Goal: Task Accomplishment & Management: Complete application form

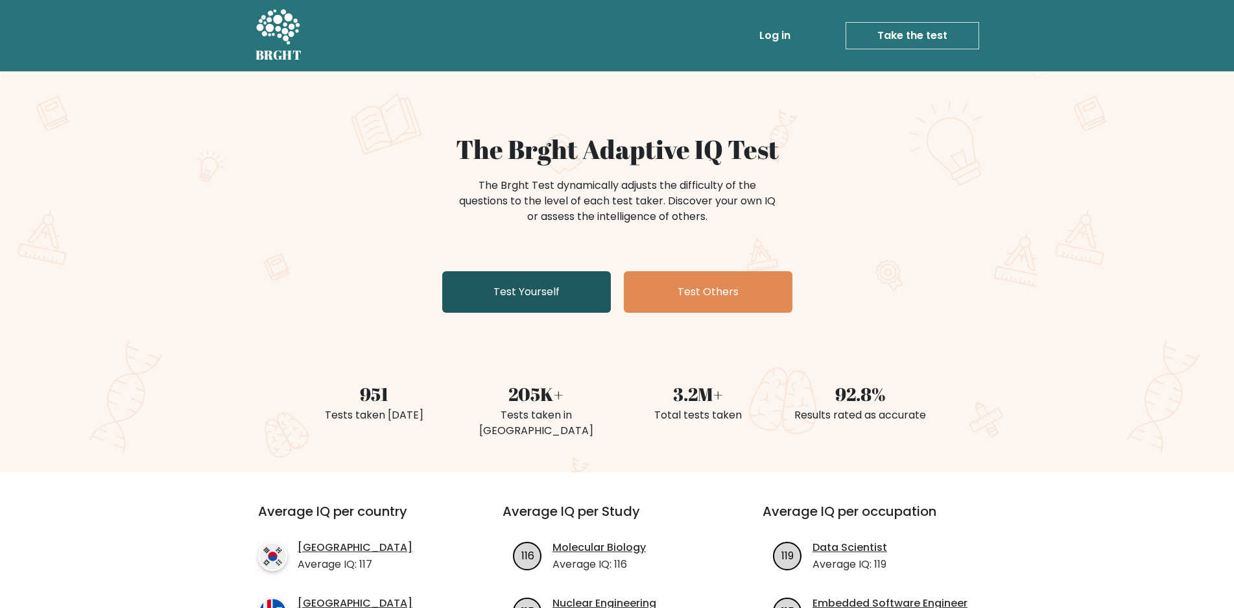
click at [549, 293] on link "Test Yourself" at bounding box center [526, 292] width 169 height 42
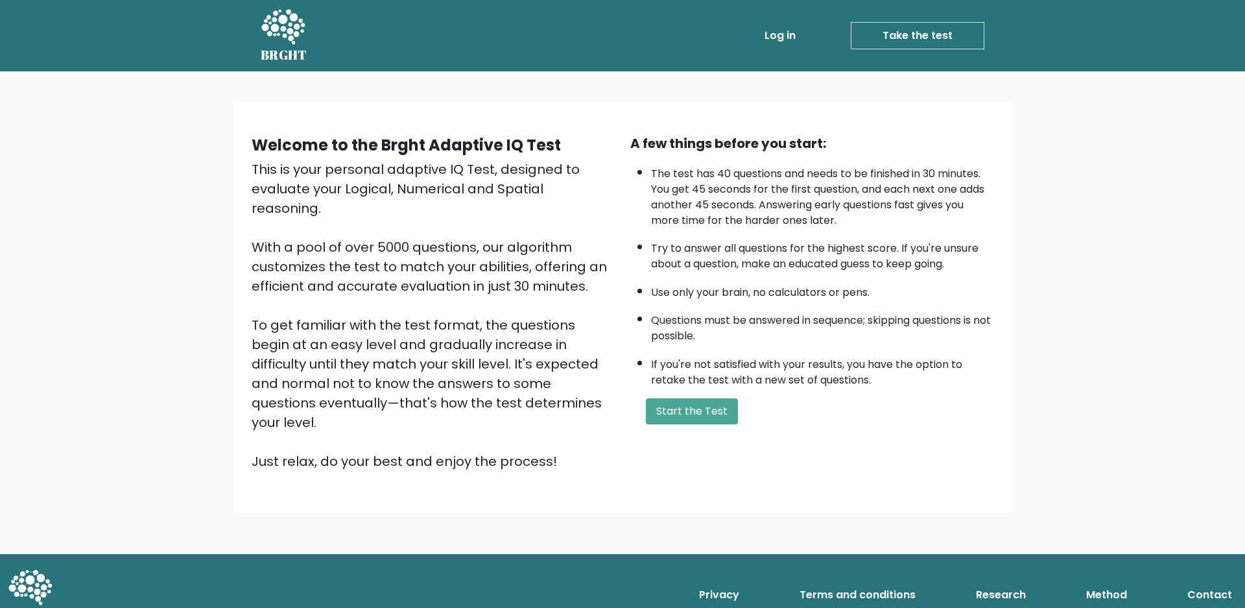
click at [895, 39] on link "Take the test" at bounding box center [918, 35] width 134 height 27
click at [718, 415] on button "Start the Test" at bounding box center [692, 411] width 92 height 26
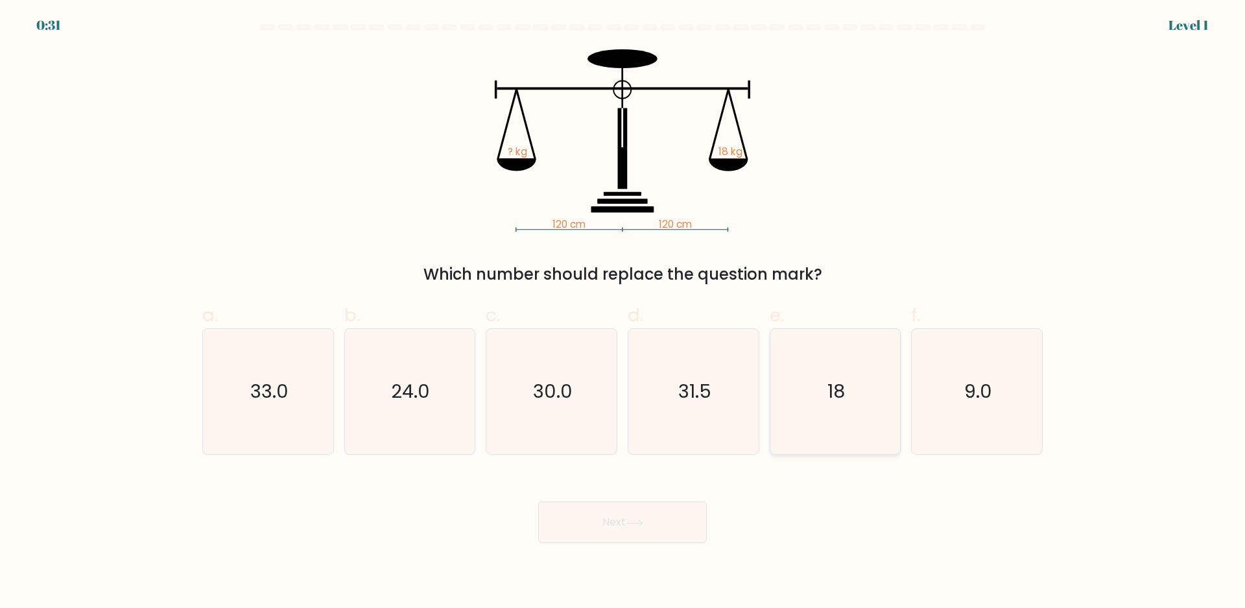
click at [861, 413] on icon "18" at bounding box center [835, 391] width 125 height 125
click at [623, 313] on input "e. 18" at bounding box center [623, 308] width 1 height 8
radio input "true"
click at [650, 511] on button "Next" at bounding box center [622, 522] width 169 height 42
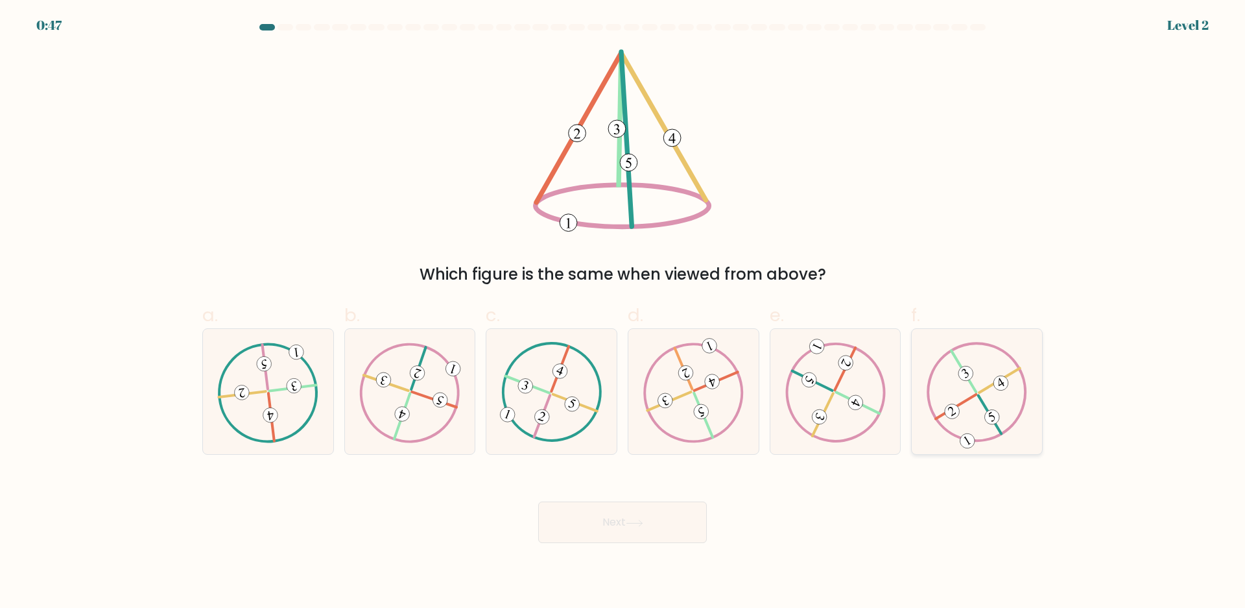
click at [988, 406] on icon at bounding box center [977, 392] width 101 height 100
click at [623, 313] on input "f." at bounding box center [623, 308] width 1 height 8
radio input "true"
click at [642, 521] on icon at bounding box center [635, 523] width 18 height 7
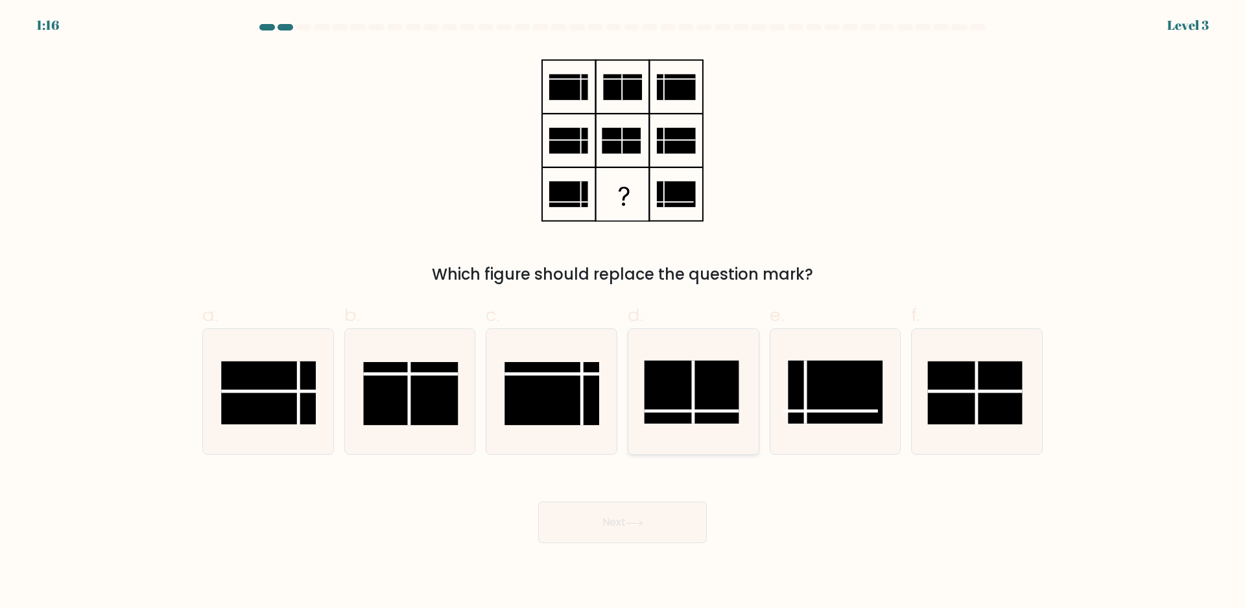
click at [664, 392] on rect at bounding box center [691, 392] width 95 height 63
click at [623, 313] on input "d." at bounding box center [623, 308] width 1 height 8
radio input "true"
click at [645, 516] on button "Next" at bounding box center [622, 522] width 169 height 42
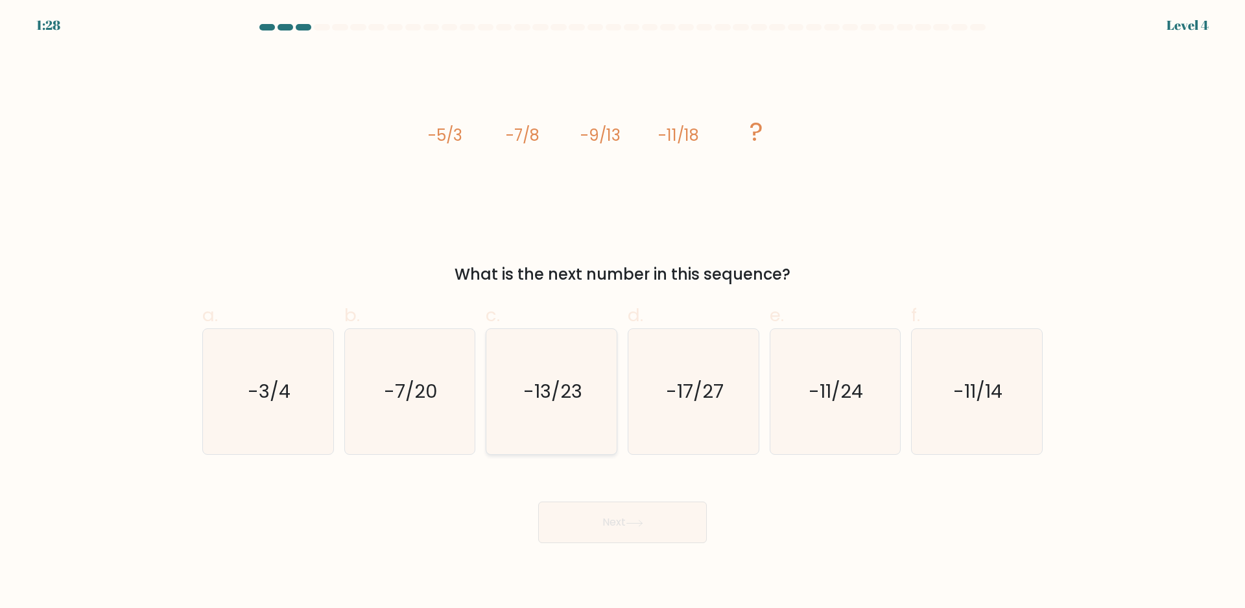
click at [569, 400] on text "-13/23" at bounding box center [552, 392] width 59 height 26
click at [623, 313] on input "c. -13/23" at bounding box center [623, 308] width 1 height 8
radio input "true"
click at [681, 542] on button "Next" at bounding box center [622, 522] width 169 height 42
click at [679, 530] on button "Next" at bounding box center [622, 522] width 169 height 42
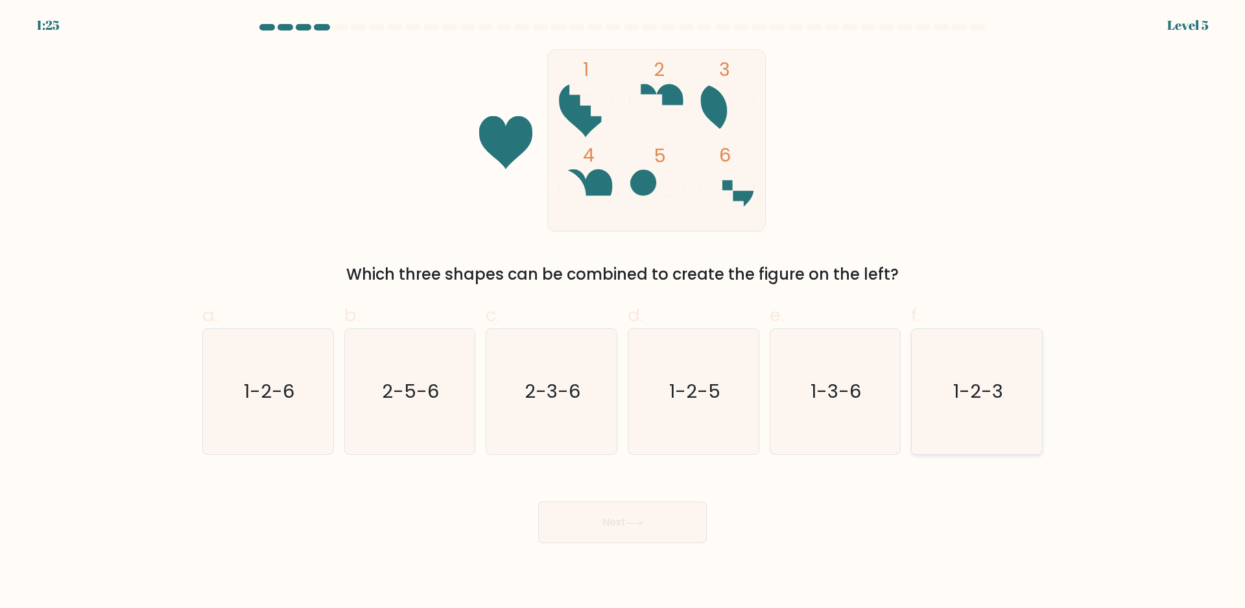
click at [968, 402] on text "1-2-3" at bounding box center [979, 392] width 50 height 26
click at [623, 313] on input "f. 1-2-3" at bounding box center [623, 308] width 1 height 8
radio input "true"
click at [624, 525] on button "Next" at bounding box center [622, 522] width 169 height 42
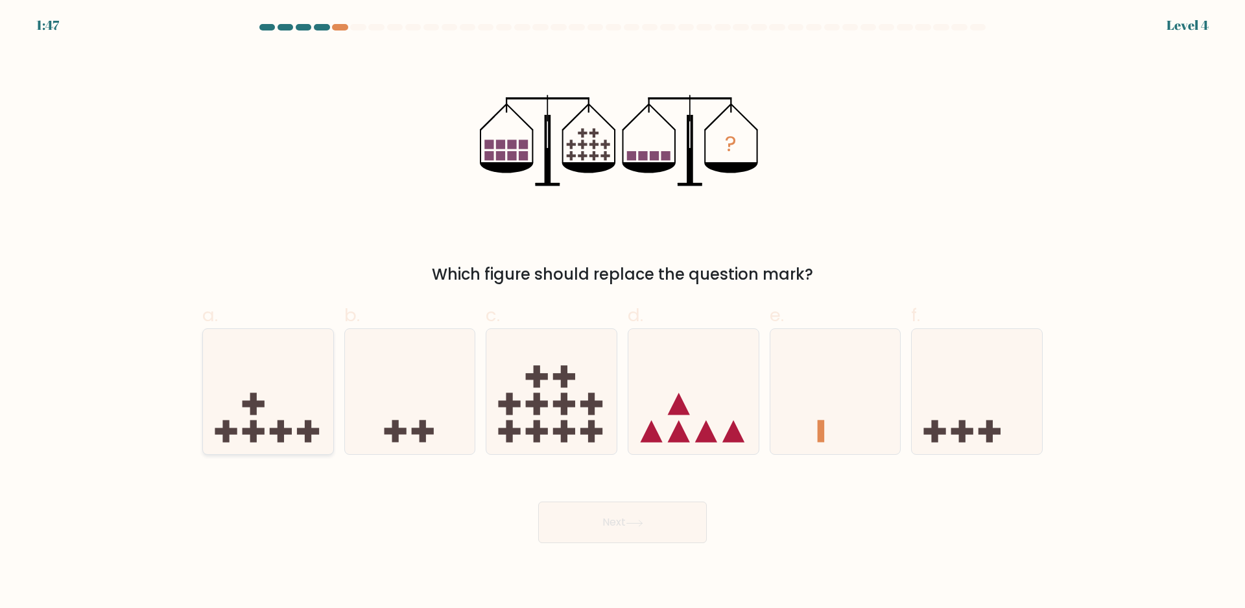
click at [276, 416] on icon at bounding box center [268, 392] width 130 height 108
click at [623, 313] on input "a." at bounding box center [623, 308] width 1 height 8
radio input "true"
click at [577, 522] on button "Next" at bounding box center [622, 522] width 169 height 42
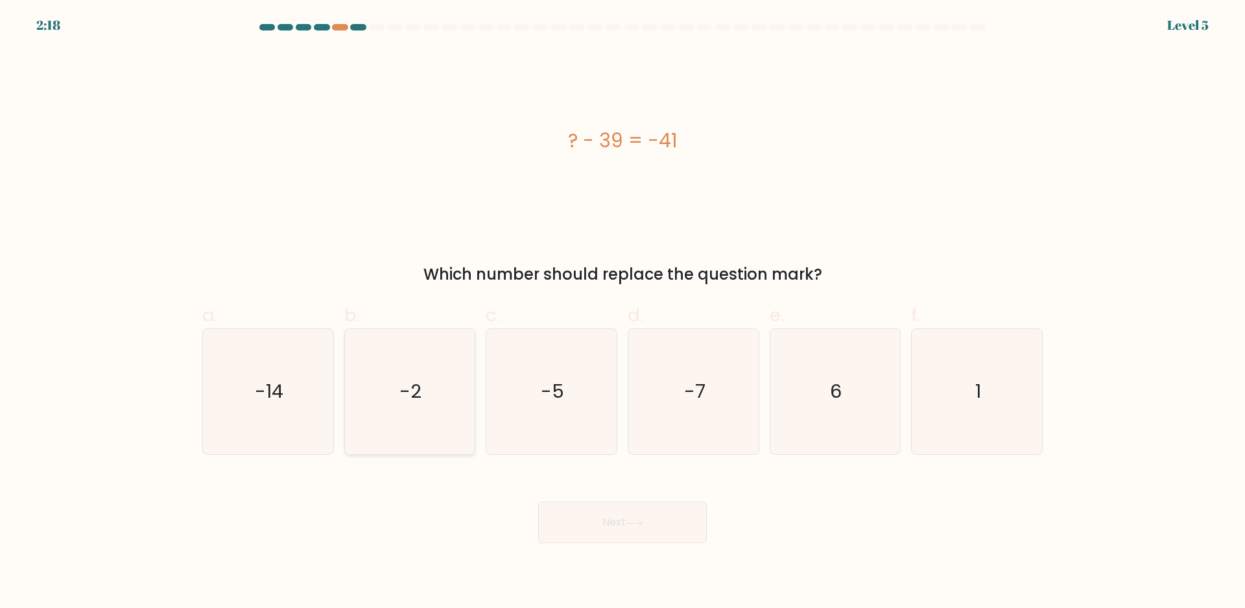
click at [415, 388] on text "-2" at bounding box center [411, 392] width 22 height 26
click at [623, 313] on input "b. -2" at bounding box center [623, 308] width 1 height 8
radio input "true"
click at [620, 515] on button "Next" at bounding box center [622, 522] width 169 height 42
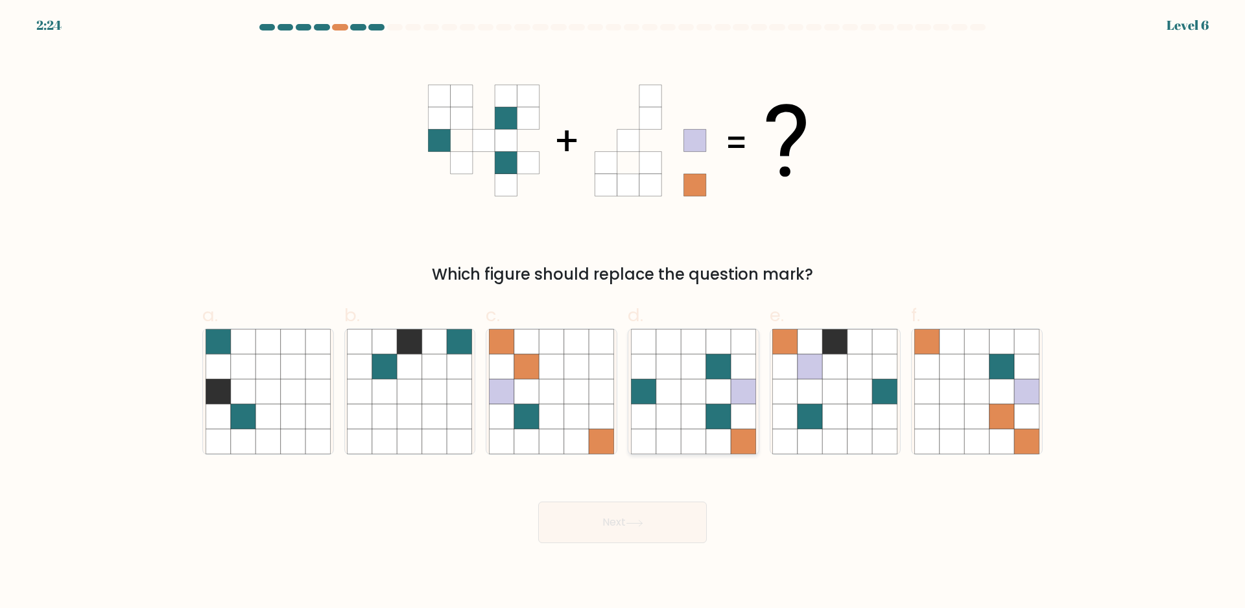
click at [738, 403] on icon at bounding box center [743, 391] width 25 height 25
click at [623, 313] on input "d." at bounding box center [623, 308] width 1 height 8
radio input "true"
click at [635, 534] on button "Next" at bounding box center [622, 522] width 169 height 42
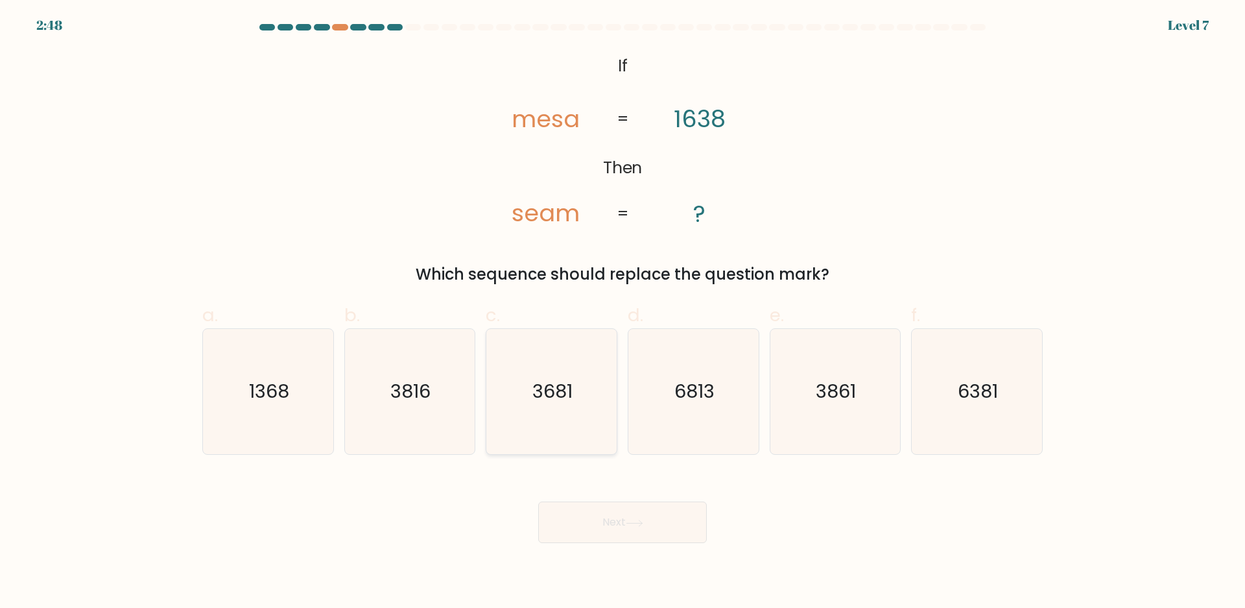
click at [566, 428] on icon "3681" at bounding box center [551, 391] width 125 height 125
click at [623, 313] on input "c. 3681" at bounding box center [623, 308] width 1 height 8
radio input "true"
click at [591, 514] on button "Next" at bounding box center [622, 522] width 169 height 42
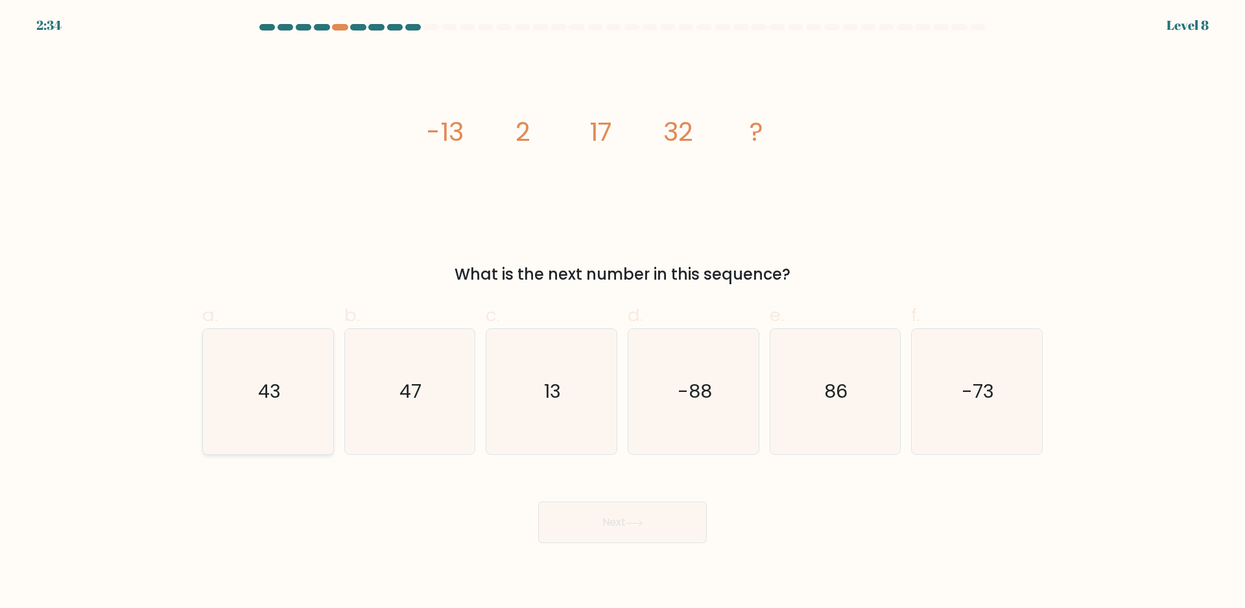
click at [257, 383] on icon "43" at bounding box center [268, 391] width 125 height 125
click at [623, 313] on input "a. 43" at bounding box center [623, 308] width 1 height 8
radio input "true"
click at [608, 517] on button "Next" at bounding box center [622, 522] width 169 height 42
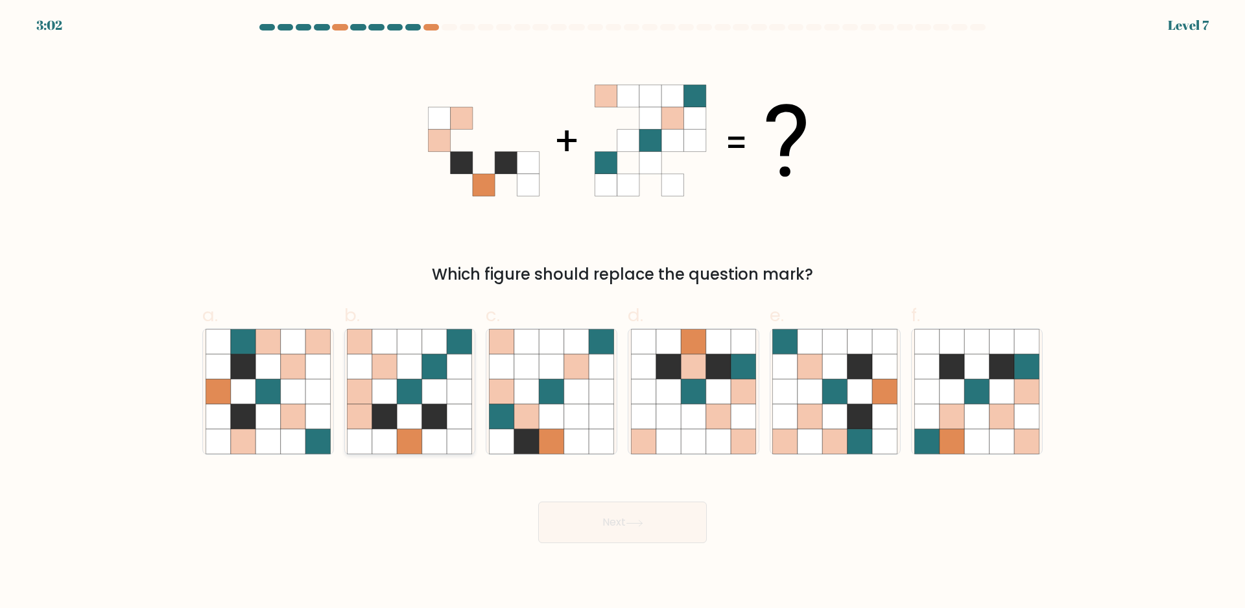
click at [394, 413] on icon at bounding box center [384, 416] width 25 height 25
click at [623, 313] on input "b." at bounding box center [623, 308] width 1 height 8
radio input "true"
click at [627, 518] on button "Next" at bounding box center [622, 522] width 169 height 42
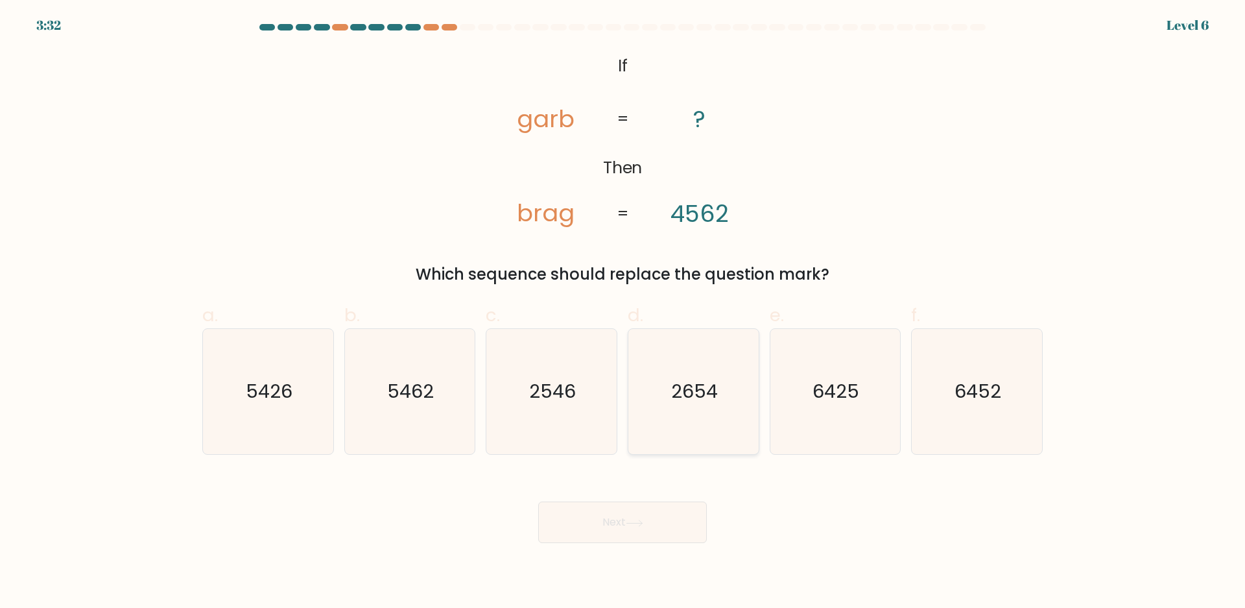
click at [693, 394] on text "2654" at bounding box center [694, 392] width 47 height 26
click at [623, 313] on input "d. 2654" at bounding box center [623, 308] width 1 height 8
radio input "true"
click at [592, 534] on button "Next" at bounding box center [622, 522] width 169 height 42
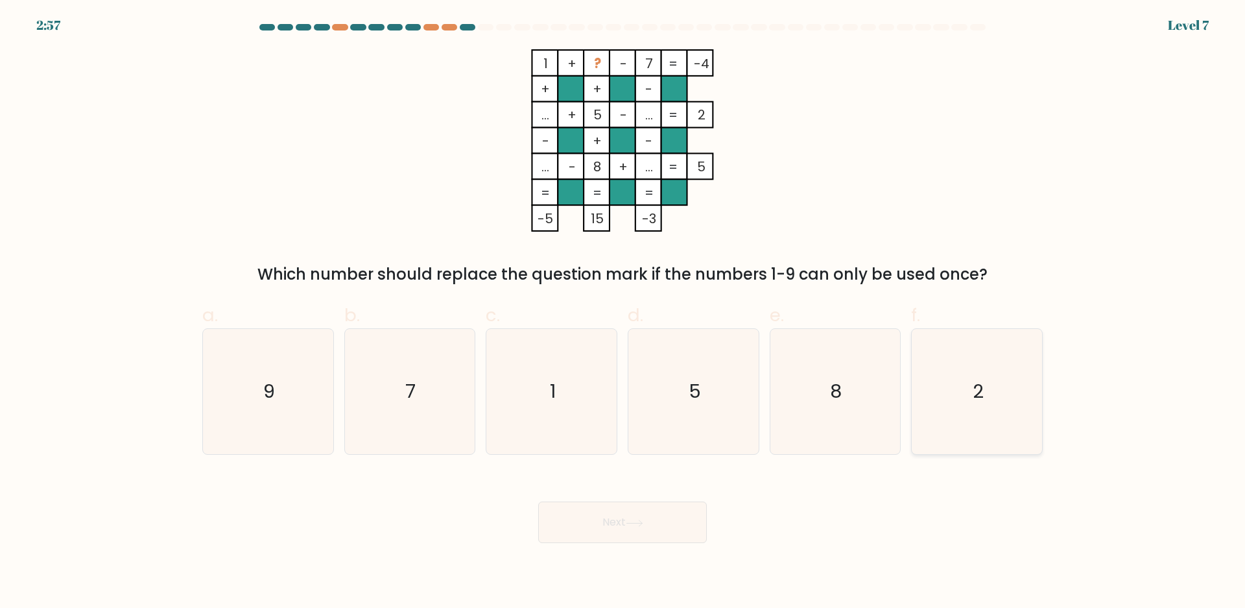
click at [1013, 415] on icon "2" at bounding box center [977, 391] width 125 height 125
click at [623, 313] on input "f. 2" at bounding box center [623, 308] width 1 height 8
radio input "true"
click at [697, 523] on button "Next" at bounding box center [622, 522] width 169 height 42
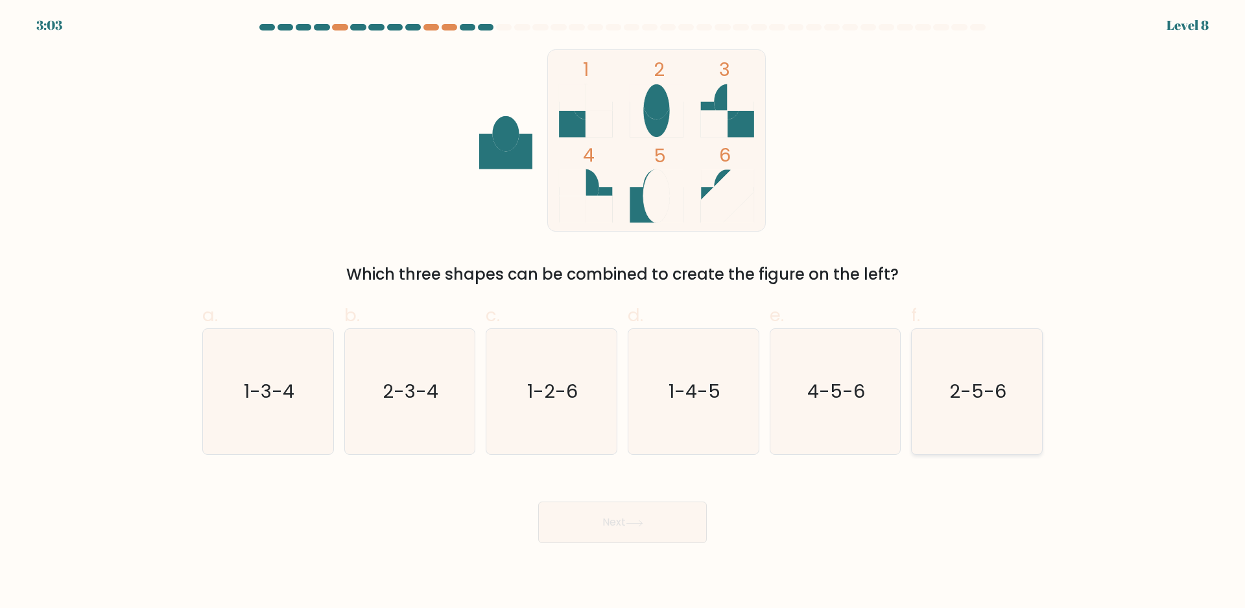
click at [993, 403] on text "2-5-6" at bounding box center [978, 392] width 57 height 26
click at [623, 313] on input "f. 2-5-6" at bounding box center [623, 308] width 1 height 8
radio input "true"
click at [638, 525] on icon at bounding box center [635, 523] width 18 height 7
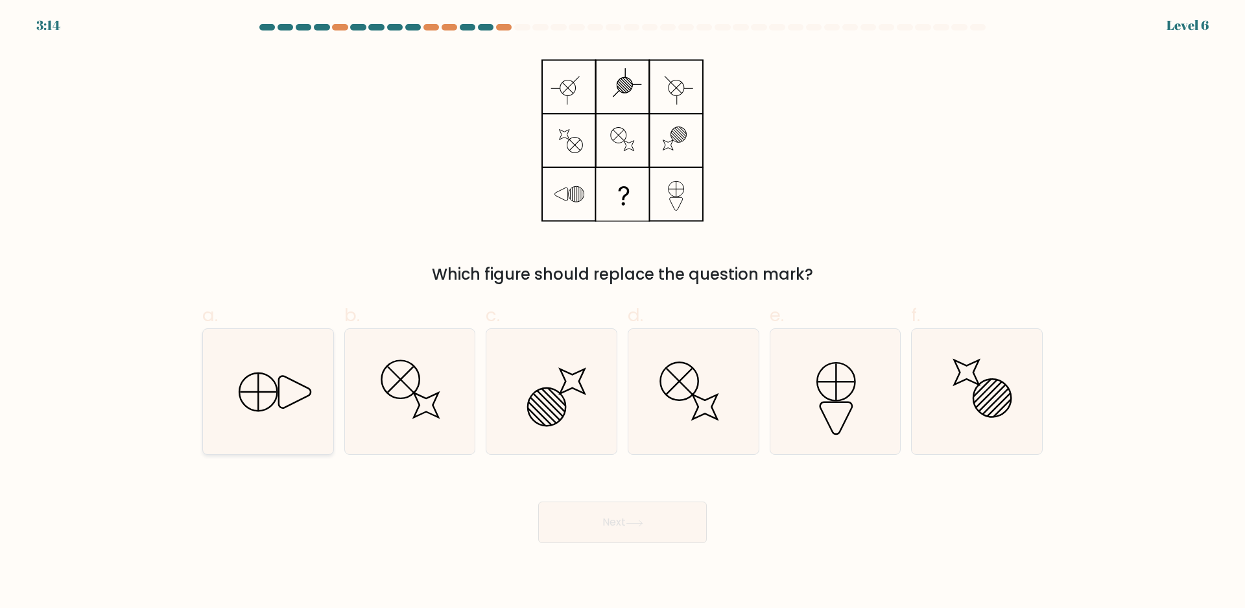
click at [274, 415] on icon at bounding box center [268, 391] width 125 height 125
click at [623, 313] on input "a." at bounding box center [623, 308] width 1 height 8
radio input "true"
click at [631, 535] on button "Next" at bounding box center [622, 522] width 169 height 42
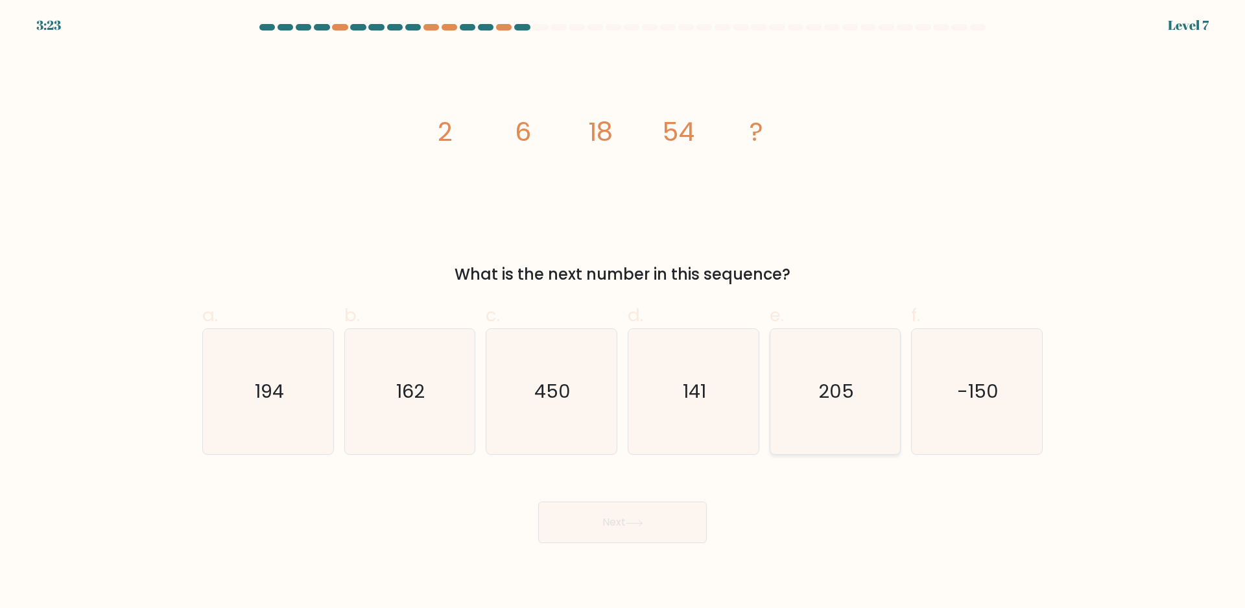
click at [860, 389] on icon "205" at bounding box center [835, 391] width 125 height 125
click at [623, 313] on input "e. 205" at bounding box center [623, 308] width 1 height 8
radio input "true"
click at [655, 529] on button "Next" at bounding box center [622, 522] width 169 height 42
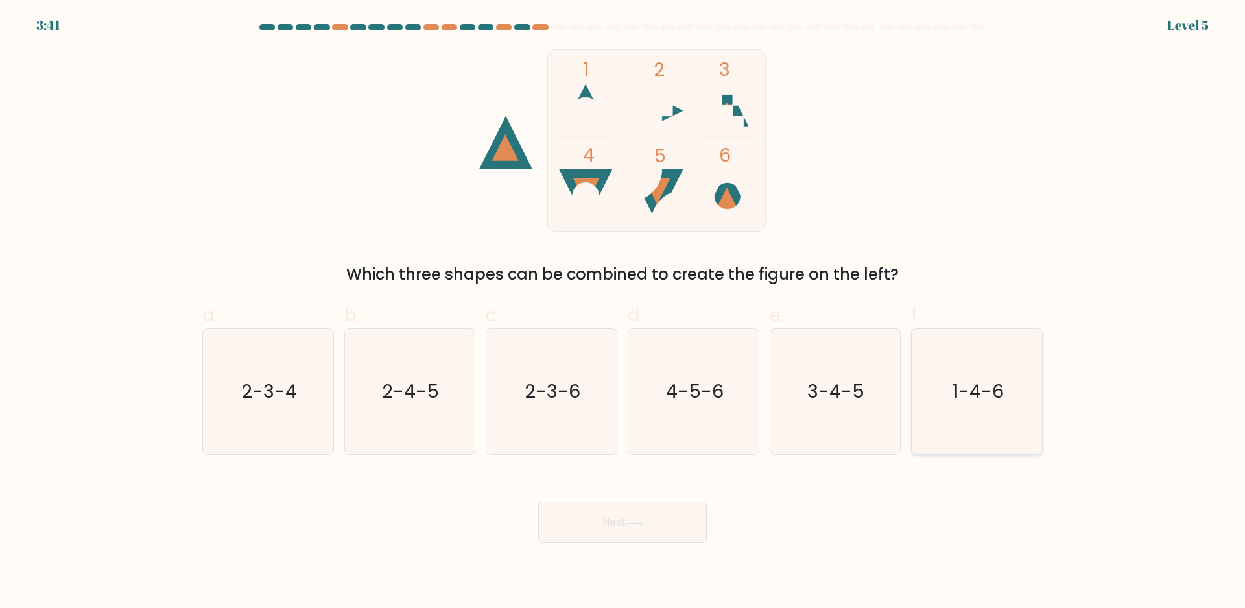
click at [960, 376] on icon "1-4-6" at bounding box center [977, 391] width 125 height 125
click at [623, 313] on input "f. 1-4-6" at bounding box center [623, 308] width 1 height 8
radio input "true"
click at [612, 532] on button "Next" at bounding box center [622, 522] width 169 height 42
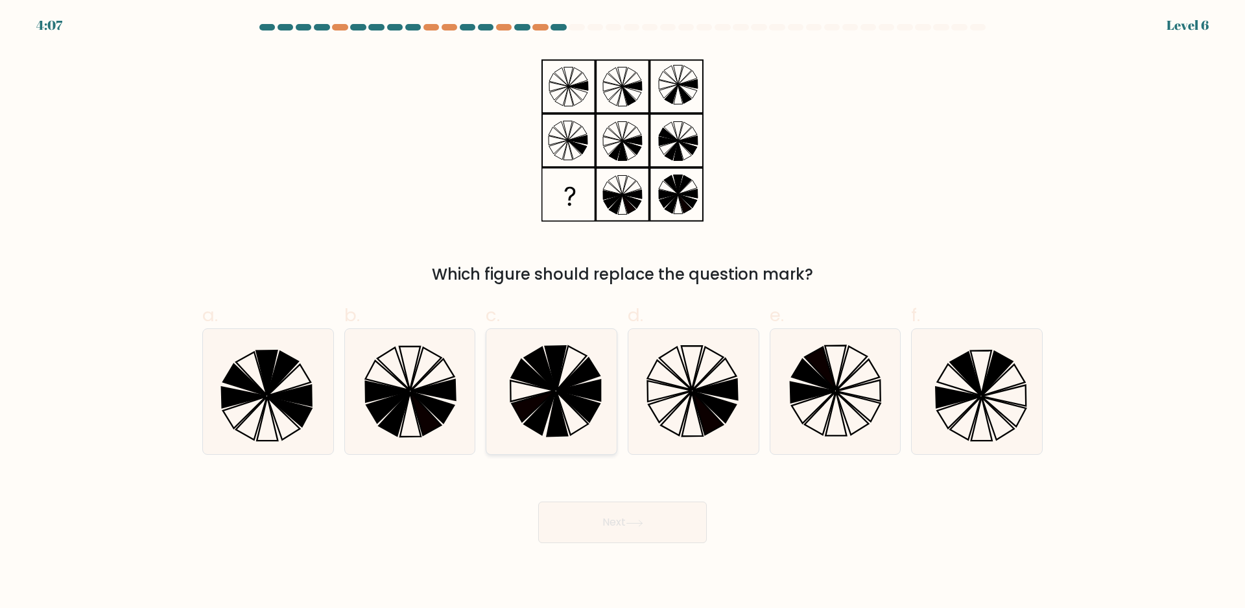
click at [591, 400] on icon at bounding box center [551, 391] width 125 height 125
click at [623, 313] on input "c." at bounding box center [623, 308] width 1 height 8
radio input "true"
click at [616, 525] on button "Next" at bounding box center [622, 522] width 169 height 42
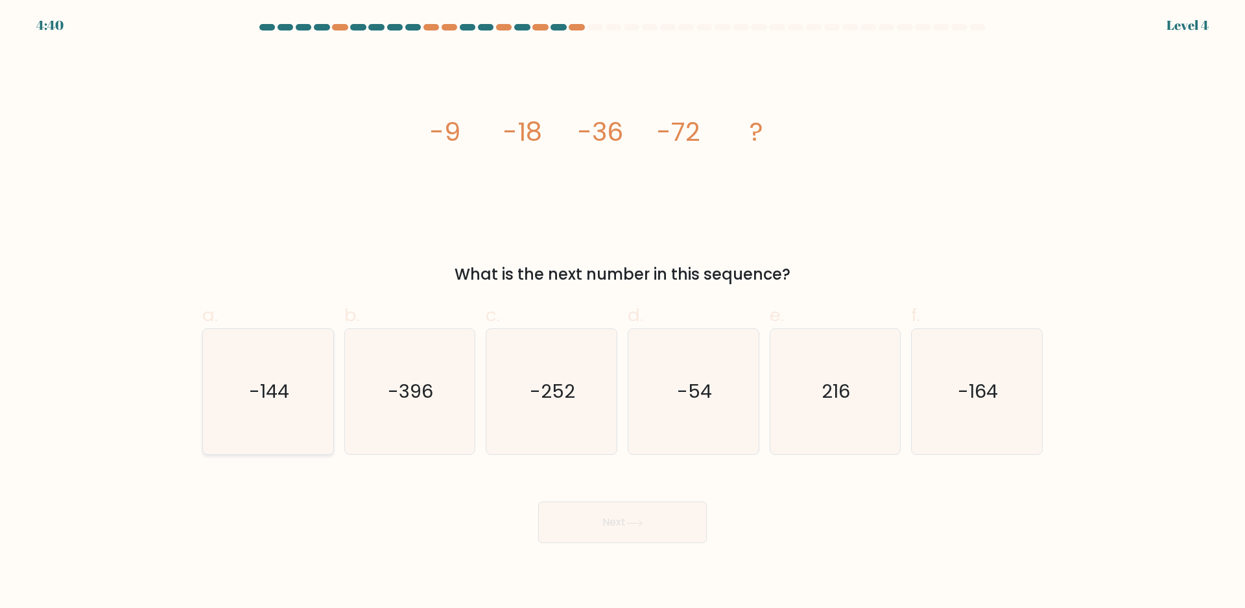
click at [247, 385] on icon "-144" at bounding box center [268, 391] width 125 height 125
click at [623, 313] on input "a. -144" at bounding box center [623, 308] width 1 height 8
radio input "true"
click at [658, 527] on button "Next" at bounding box center [622, 522] width 169 height 42
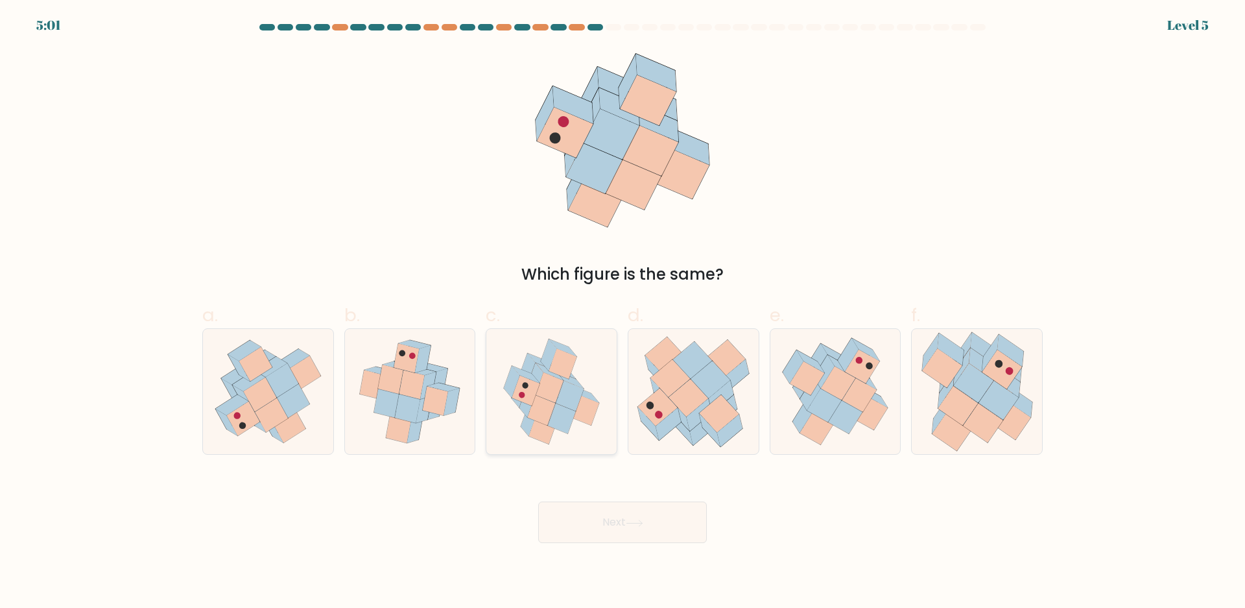
click at [544, 401] on icon at bounding box center [542, 410] width 28 height 30
click at [623, 313] on input "c." at bounding box center [623, 308] width 1 height 8
radio input "true"
click at [686, 513] on button "Next" at bounding box center [622, 522] width 169 height 42
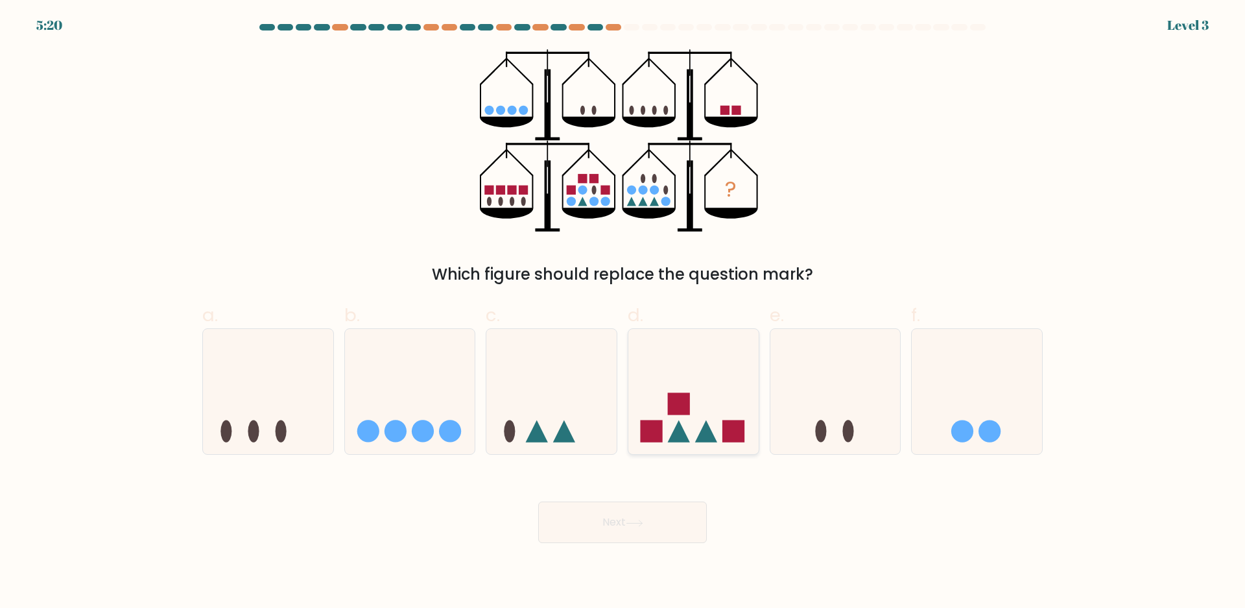
click at [700, 404] on icon at bounding box center [694, 392] width 130 height 108
click at [623, 313] on input "d." at bounding box center [623, 308] width 1 height 8
radio input "true"
click at [652, 512] on button "Next" at bounding box center [622, 522] width 169 height 42
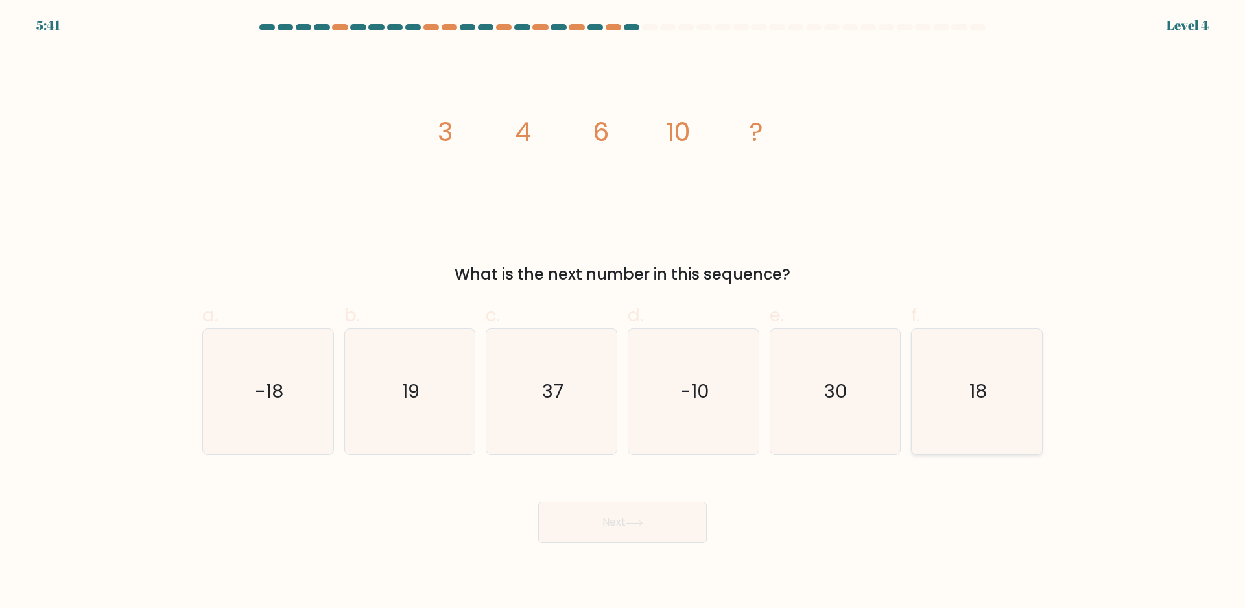
click at [1013, 413] on icon "18" at bounding box center [977, 391] width 125 height 125
click at [623, 313] on input "f. 18" at bounding box center [623, 308] width 1 height 8
radio input "true"
click at [632, 524] on icon at bounding box center [635, 523] width 18 height 7
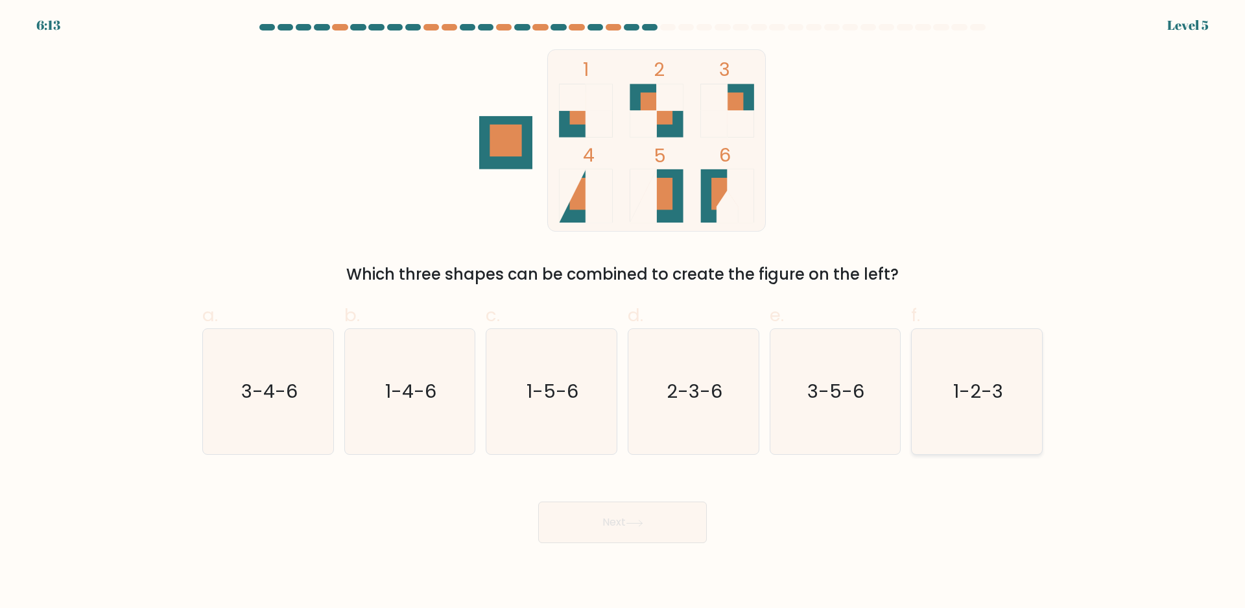
click at [1025, 410] on icon "1-2-3" at bounding box center [977, 391] width 125 height 125
click at [623, 313] on input "f. 1-2-3" at bounding box center [623, 308] width 1 height 8
radio input "true"
click at [605, 536] on button "Next" at bounding box center [622, 522] width 169 height 42
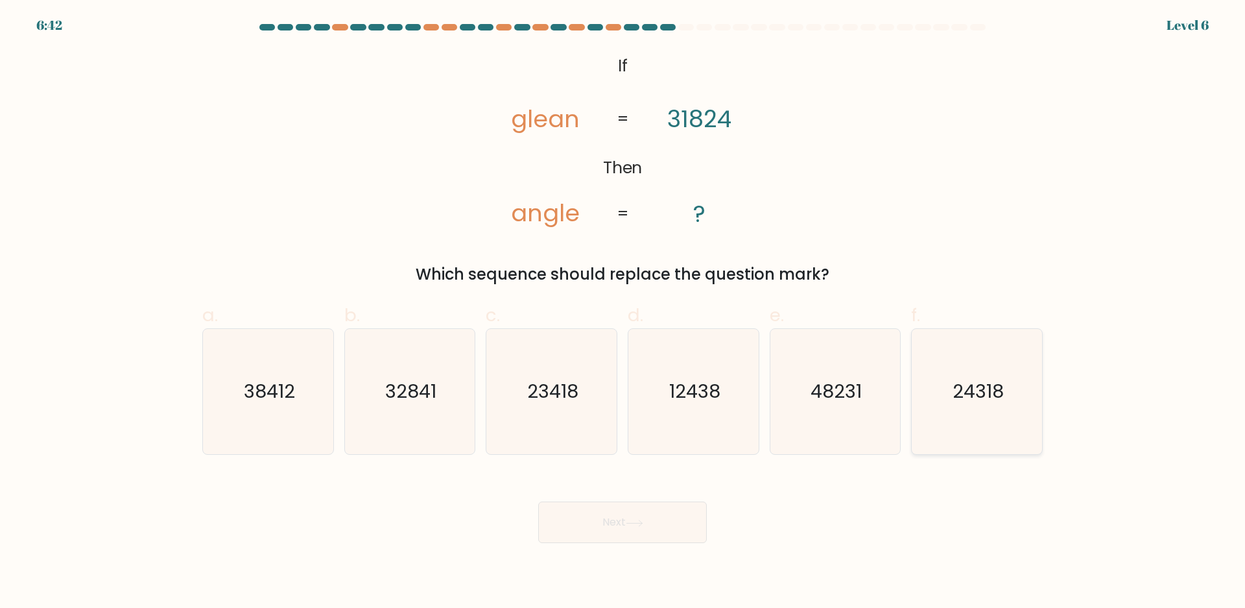
click at [1028, 429] on icon "24318" at bounding box center [977, 391] width 125 height 125
click at [623, 313] on input "f. 24318" at bounding box center [623, 308] width 1 height 8
radio input "true"
click at [625, 518] on button "Next" at bounding box center [622, 522] width 169 height 42
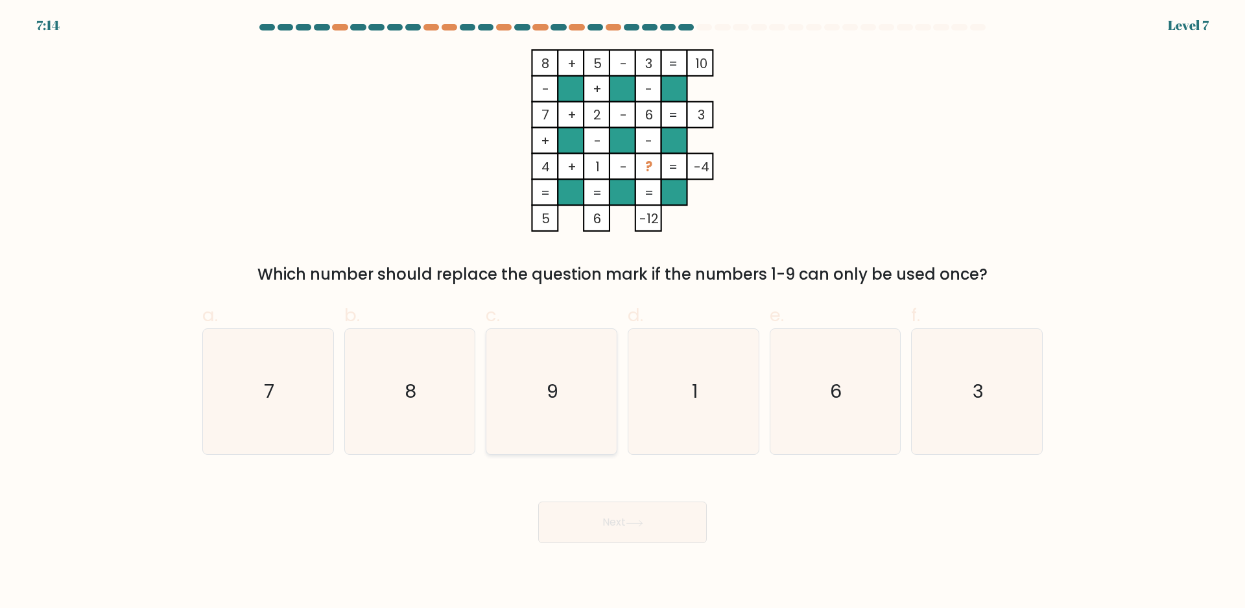
click at [534, 391] on icon "9" at bounding box center [551, 391] width 125 height 125
click at [623, 313] on input "c. 9" at bounding box center [623, 308] width 1 height 8
radio input "true"
click at [635, 525] on icon at bounding box center [635, 523] width 18 height 7
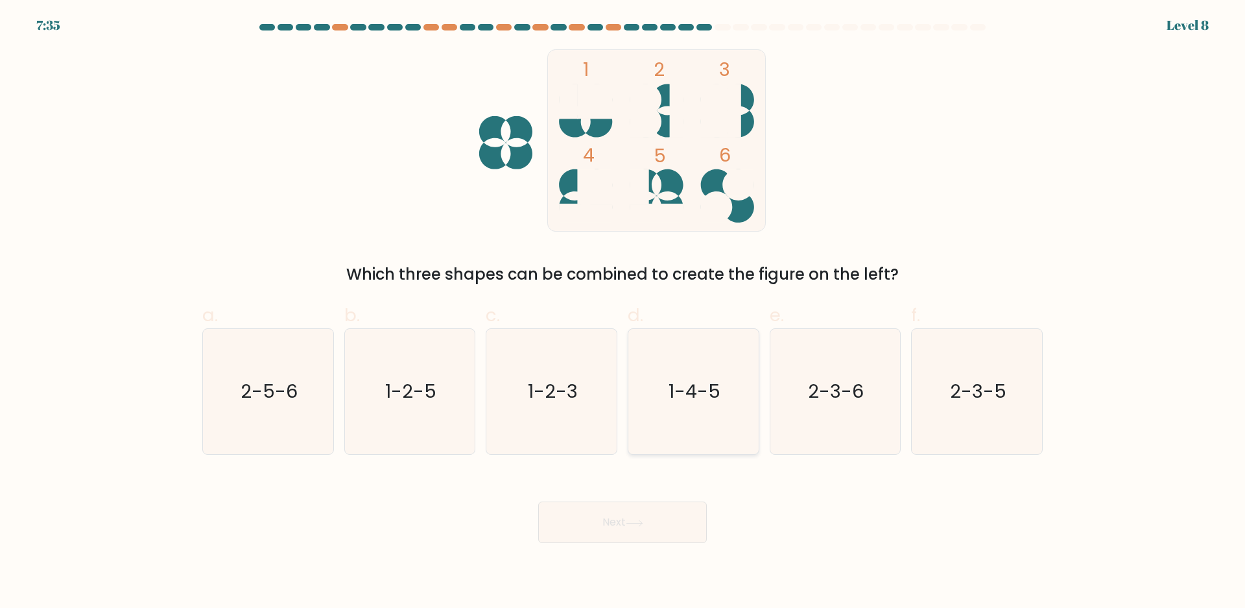
click at [693, 416] on icon "1-4-5" at bounding box center [693, 391] width 125 height 125
click at [623, 313] on input "d. 1-4-5" at bounding box center [623, 308] width 1 height 8
radio input "true"
click at [634, 520] on icon at bounding box center [635, 523] width 18 height 7
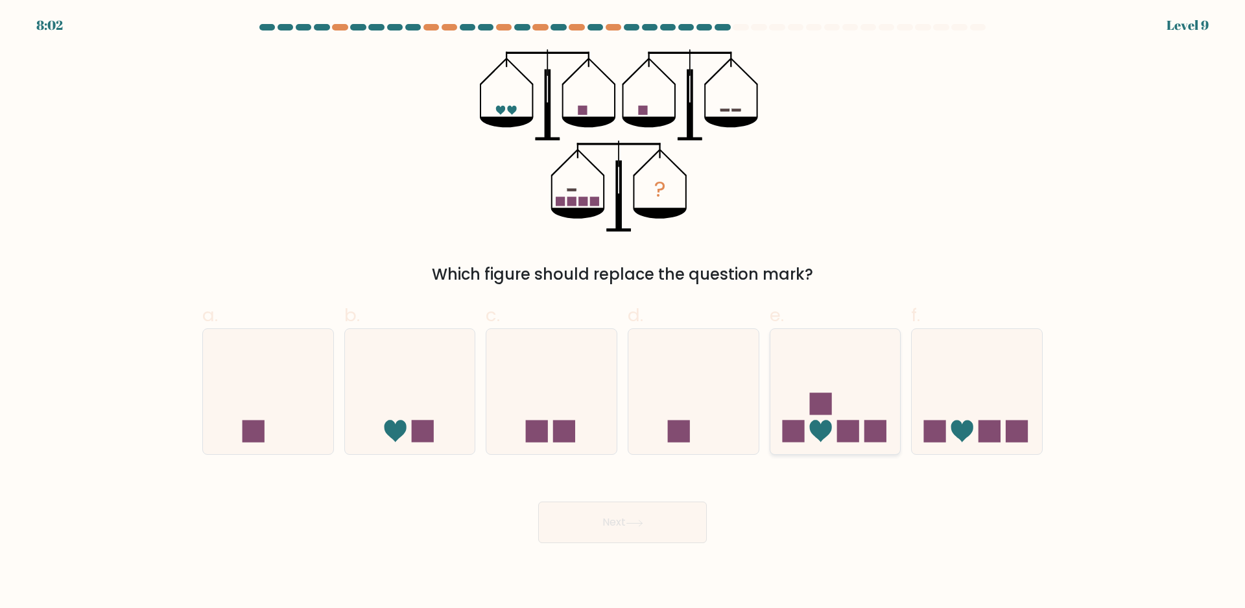
click at [832, 423] on icon at bounding box center [836, 392] width 130 height 108
click at [623, 313] on input "e." at bounding box center [623, 308] width 1 height 8
radio input "true"
click at [620, 524] on button "Next" at bounding box center [622, 522] width 169 height 42
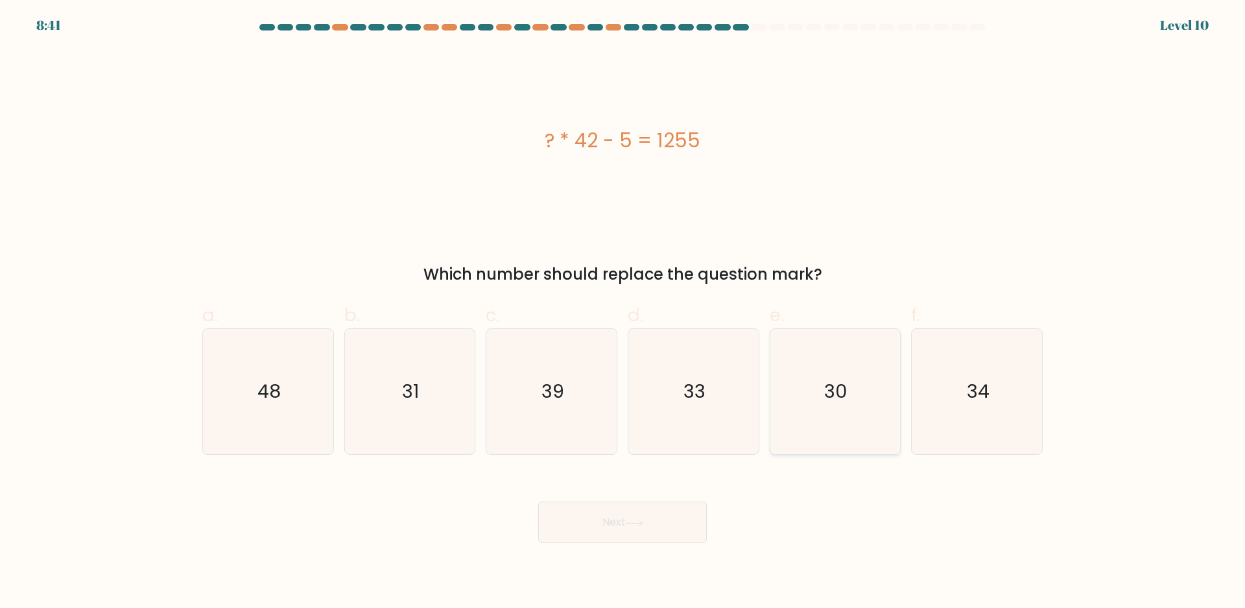
click at [872, 420] on icon "30" at bounding box center [835, 391] width 125 height 125
click at [623, 313] on input "e. 30" at bounding box center [623, 308] width 1 height 8
radio input "true"
click at [695, 529] on button "Next" at bounding box center [622, 522] width 169 height 42
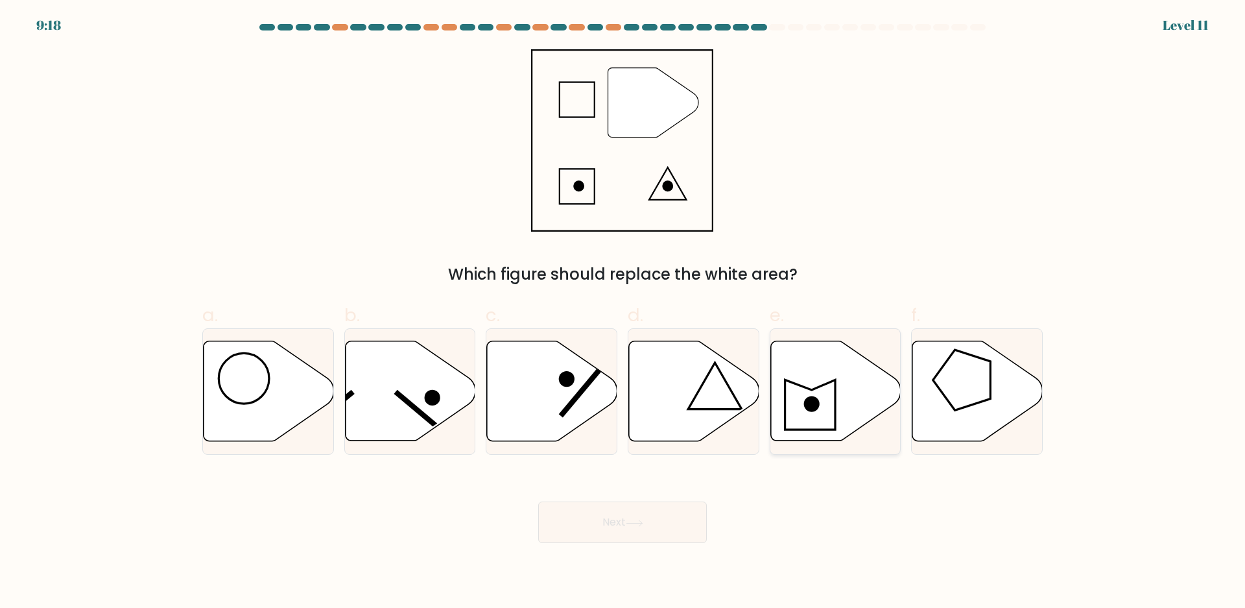
click at [831, 412] on icon at bounding box center [836, 391] width 130 height 100
click at [623, 313] on input "e." at bounding box center [623, 308] width 1 height 8
radio input "true"
click at [589, 520] on button "Next" at bounding box center [622, 522] width 169 height 42
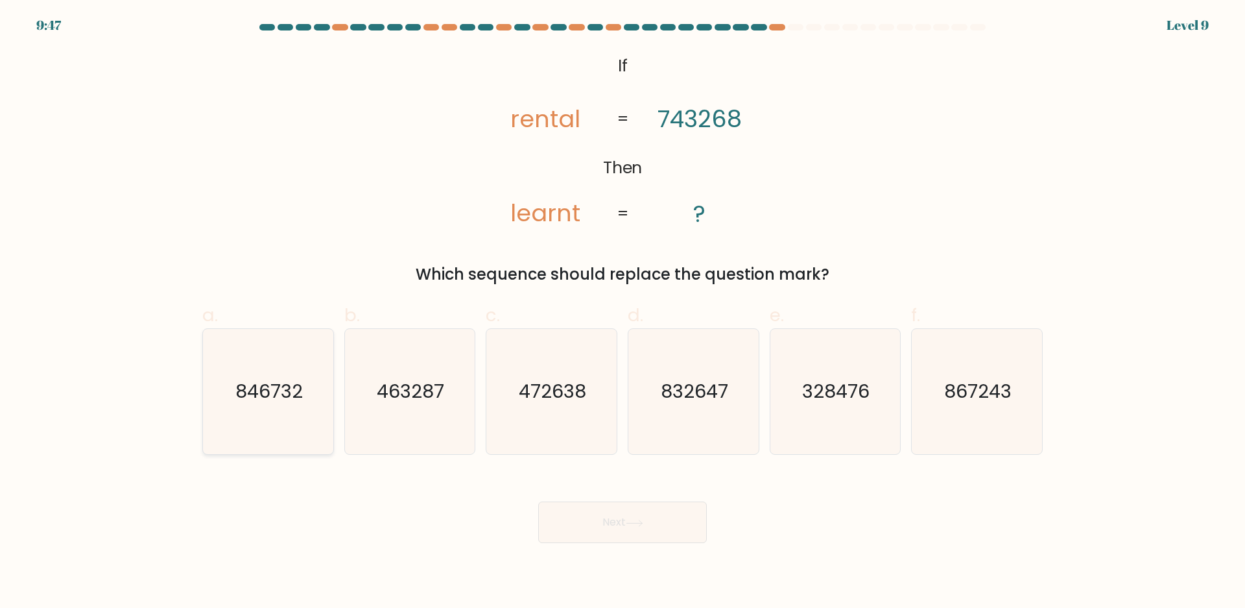
click at [264, 392] on text "846732" at bounding box center [268, 392] width 67 height 26
click at [623, 313] on input "a. 846732" at bounding box center [623, 308] width 1 height 8
radio input "true"
click at [648, 533] on button "Next" at bounding box center [622, 522] width 169 height 42
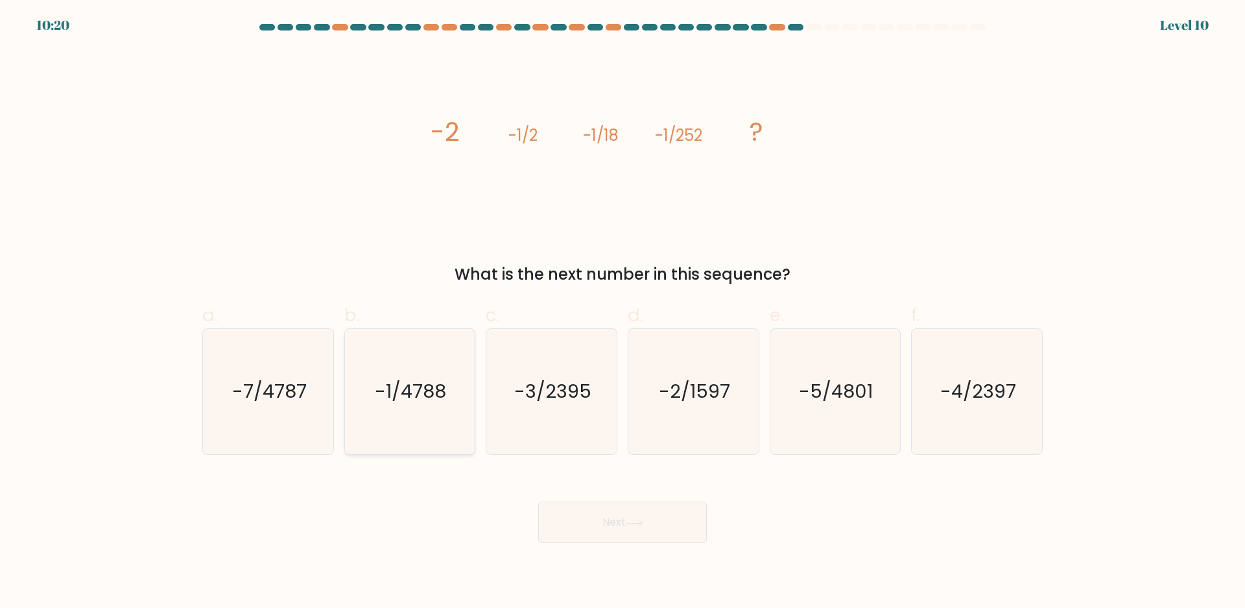
click at [405, 448] on icon "-1/4788" at bounding box center [409, 391] width 125 height 125
click at [623, 313] on input "b. -1/4788" at bounding box center [623, 308] width 1 height 8
radio input "true"
click at [582, 548] on body "10:19 Level 10" at bounding box center [622, 304] width 1245 height 608
click at [586, 536] on button "Next" at bounding box center [622, 522] width 169 height 42
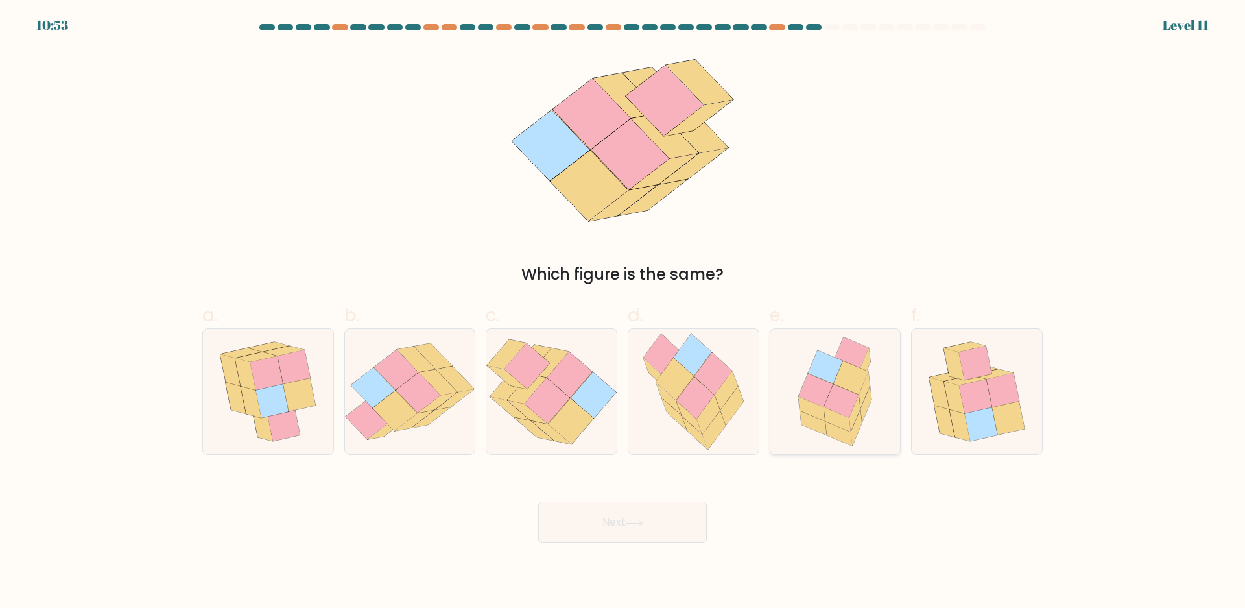
click at [872, 410] on icon at bounding box center [835, 391] width 101 height 125
click at [623, 313] on input "e." at bounding box center [623, 308] width 1 height 8
radio input "true"
click at [554, 533] on button "Next" at bounding box center [622, 522] width 169 height 42
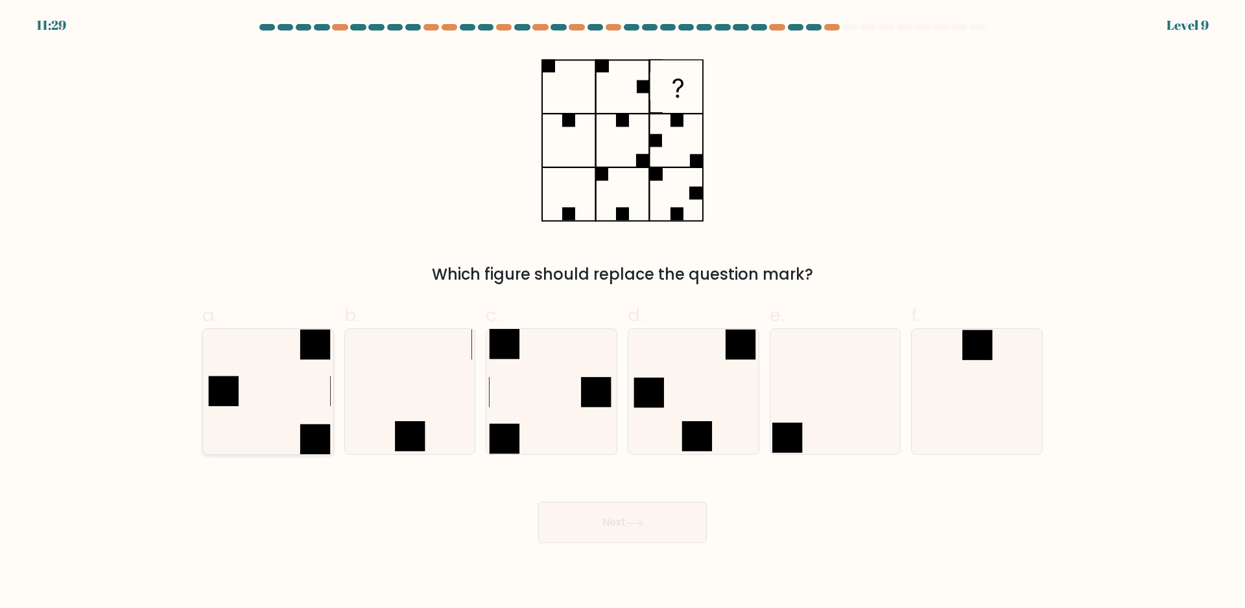
click at [277, 406] on icon at bounding box center [268, 391] width 125 height 125
click at [623, 313] on input "a." at bounding box center [623, 308] width 1 height 8
radio input "true"
click at [668, 516] on button "Next" at bounding box center [622, 522] width 169 height 42
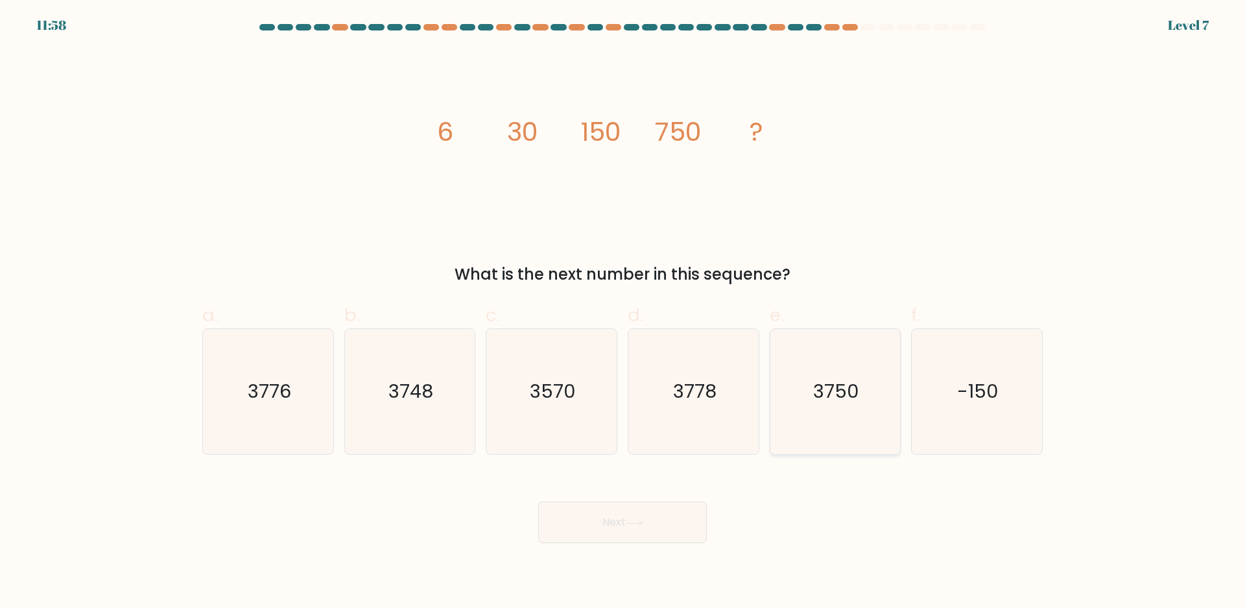
click at [828, 435] on icon "3750" at bounding box center [835, 391] width 125 height 125
click at [623, 313] on input "e. 3750" at bounding box center [623, 308] width 1 height 8
radio input "true"
click at [560, 514] on button "Next" at bounding box center [622, 522] width 169 height 42
